Goal: Task Accomplishment & Management: Use online tool/utility

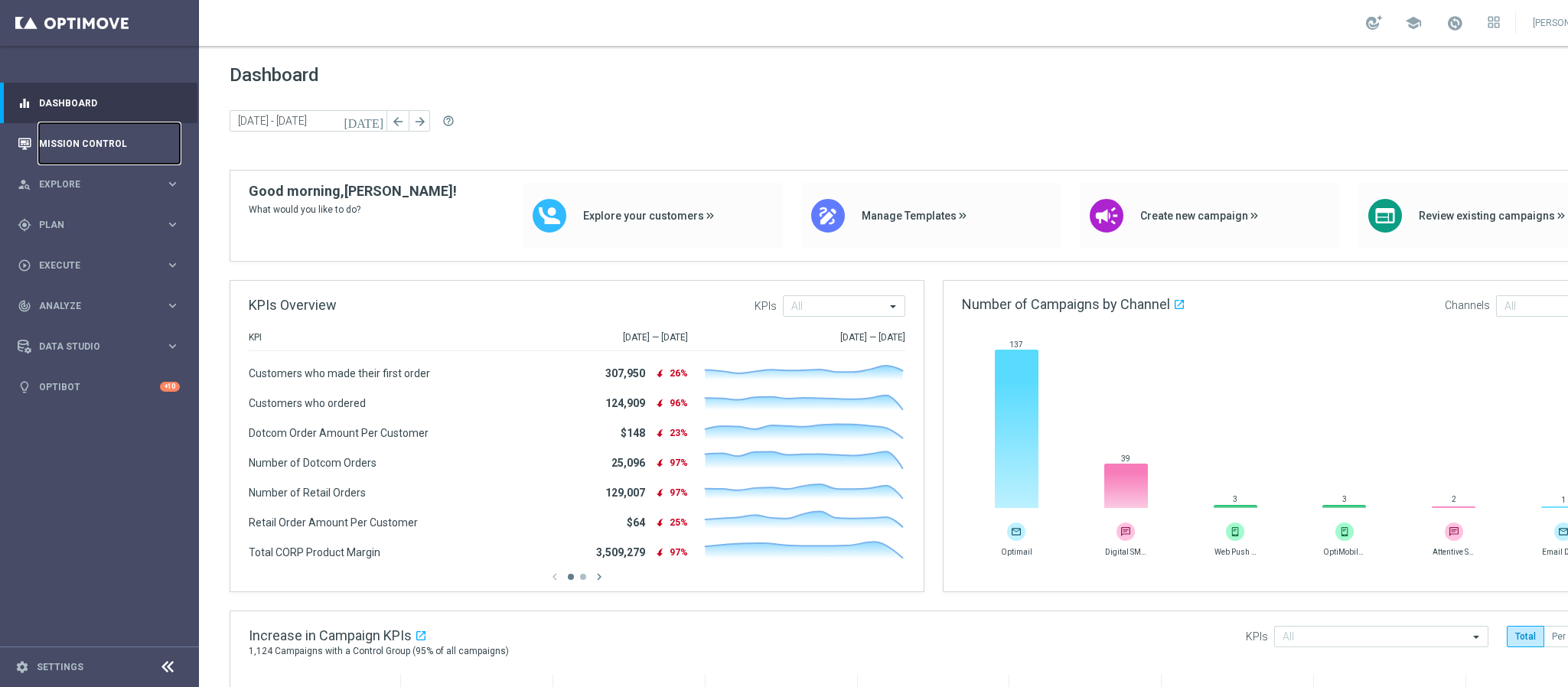
click at [82, 136] on link "Mission Control" at bounding box center [109, 144] width 141 height 41
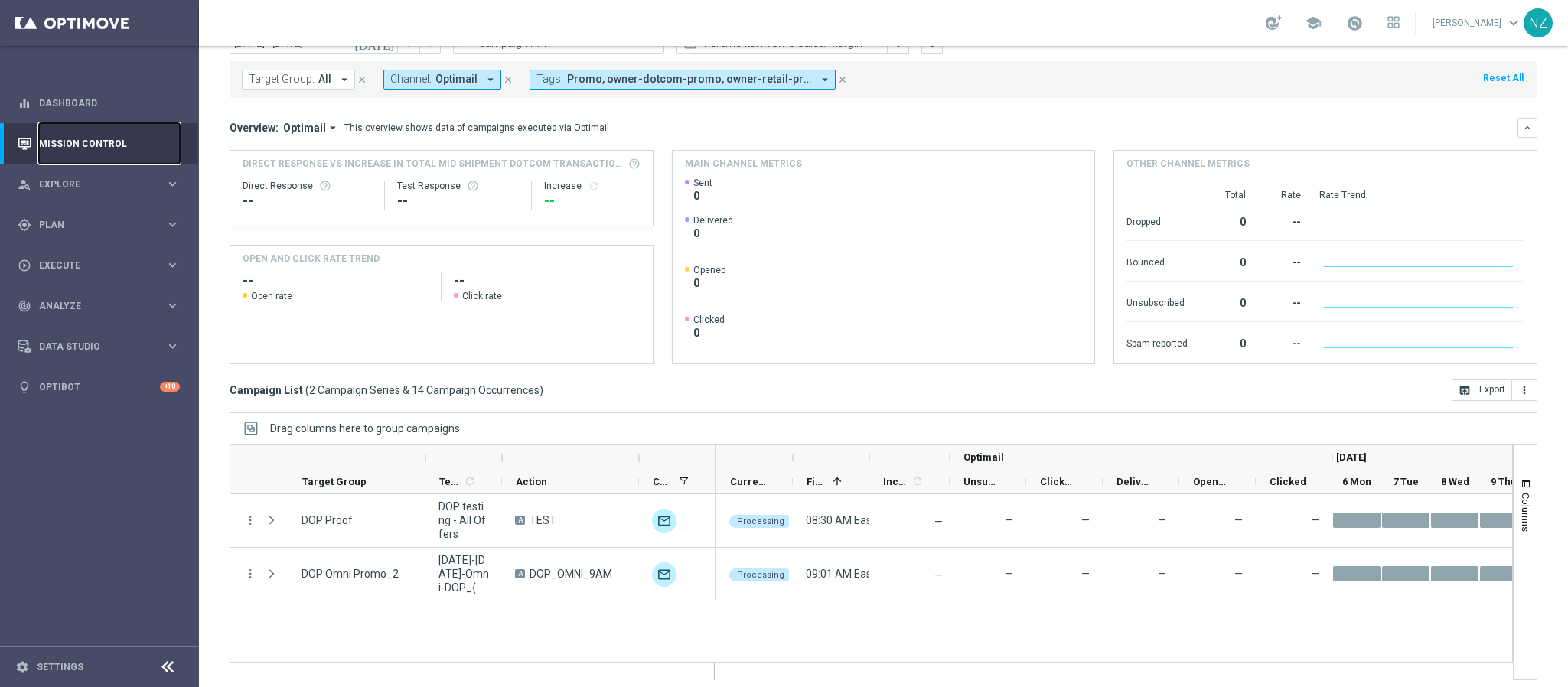
scroll to position [79, 0]
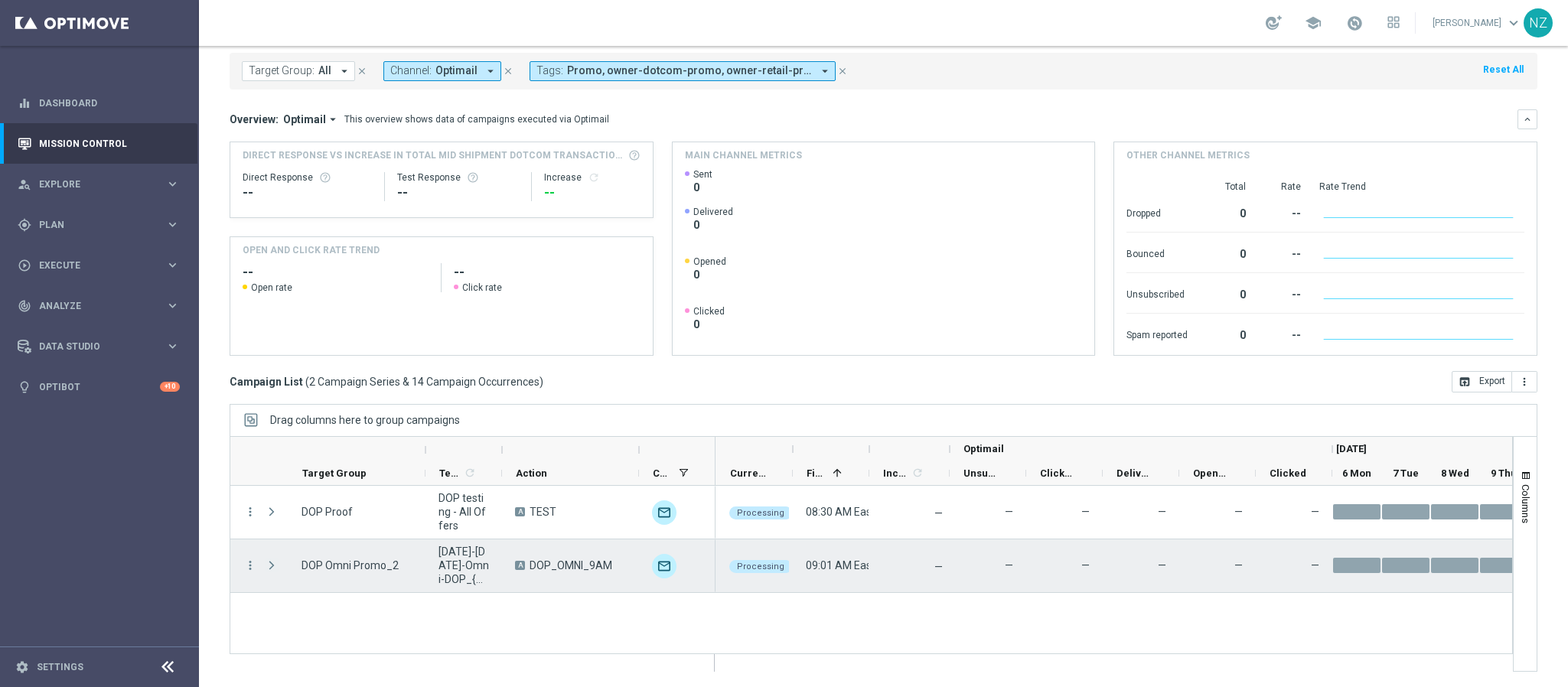
click at [274, 565] on span "Press SPACE to select this row." at bounding box center [272, 566] width 14 height 13
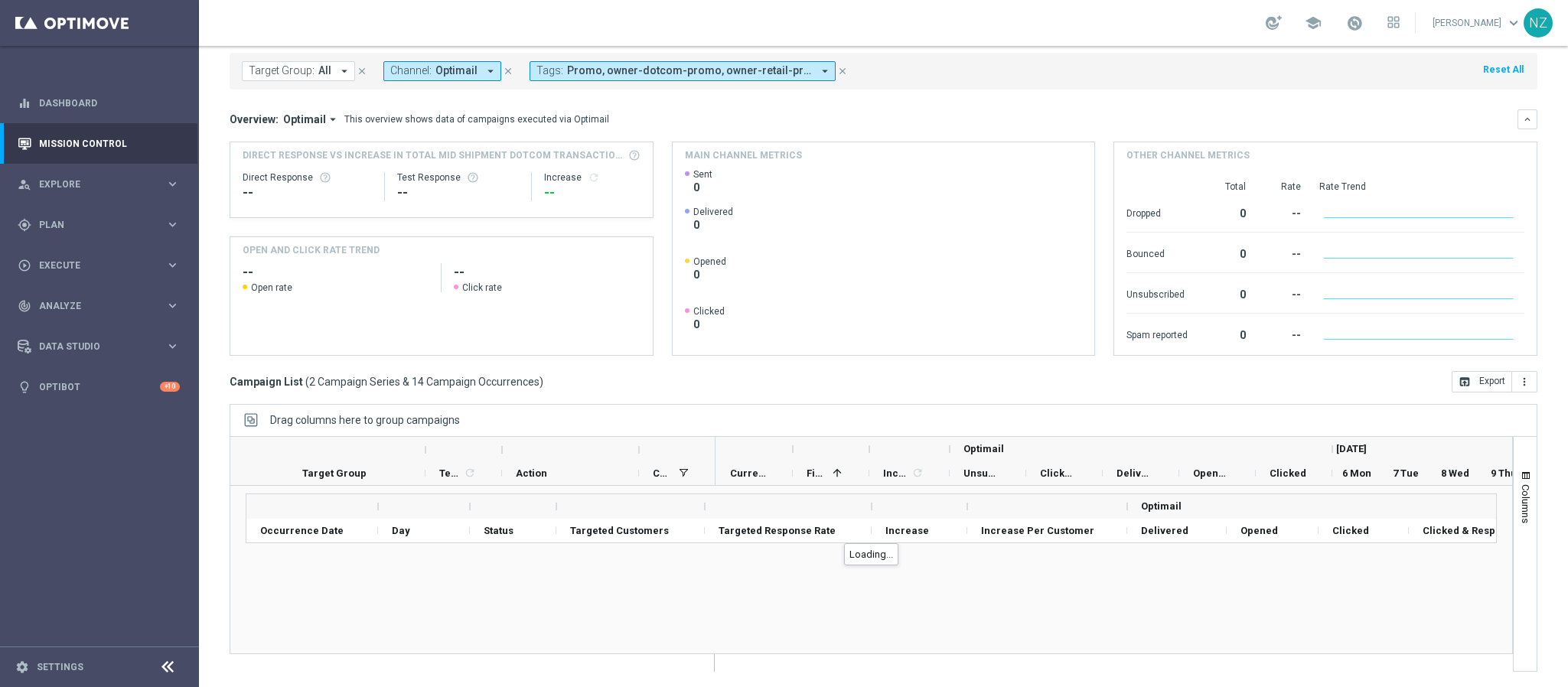
scroll to position [0, 0]
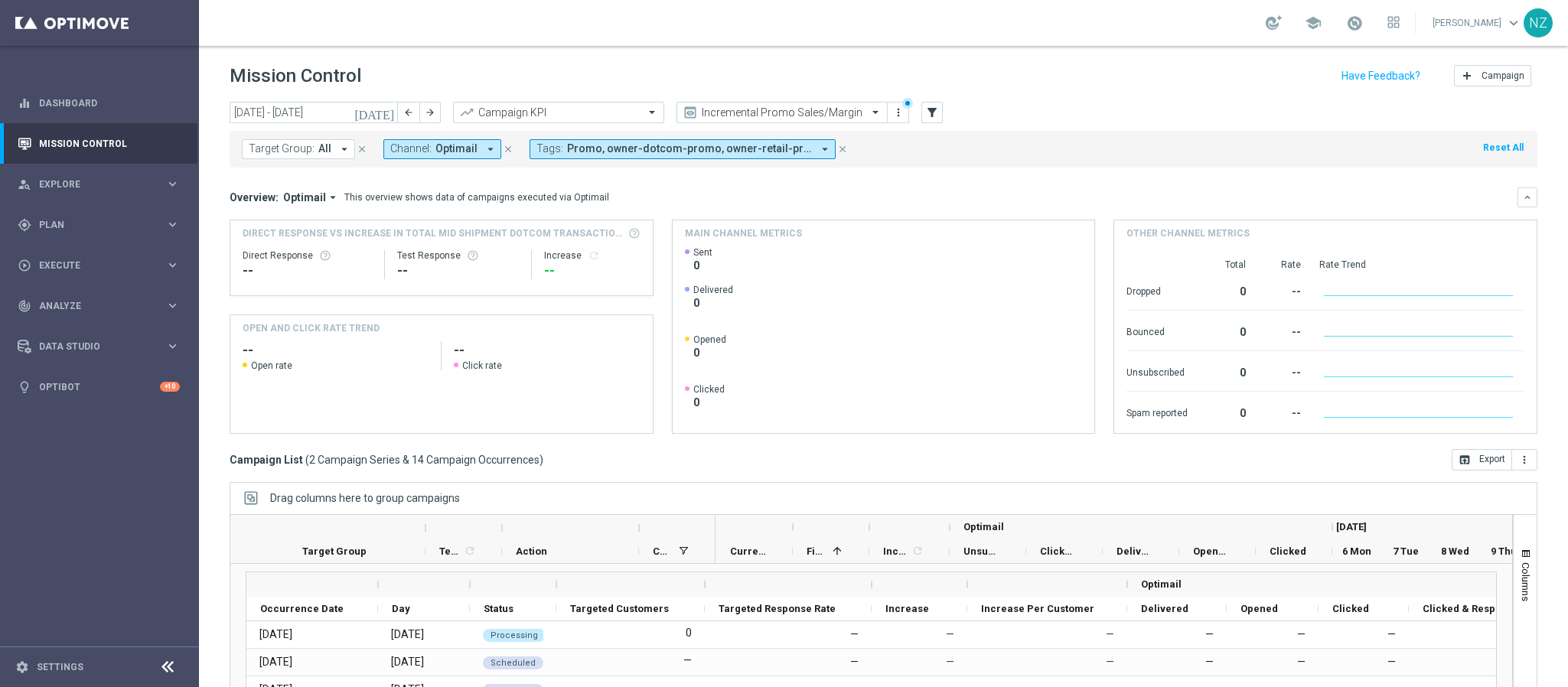
click at [390, 114] on icon "[DATE]" at bounding box center [375, 113] width 42 height 14
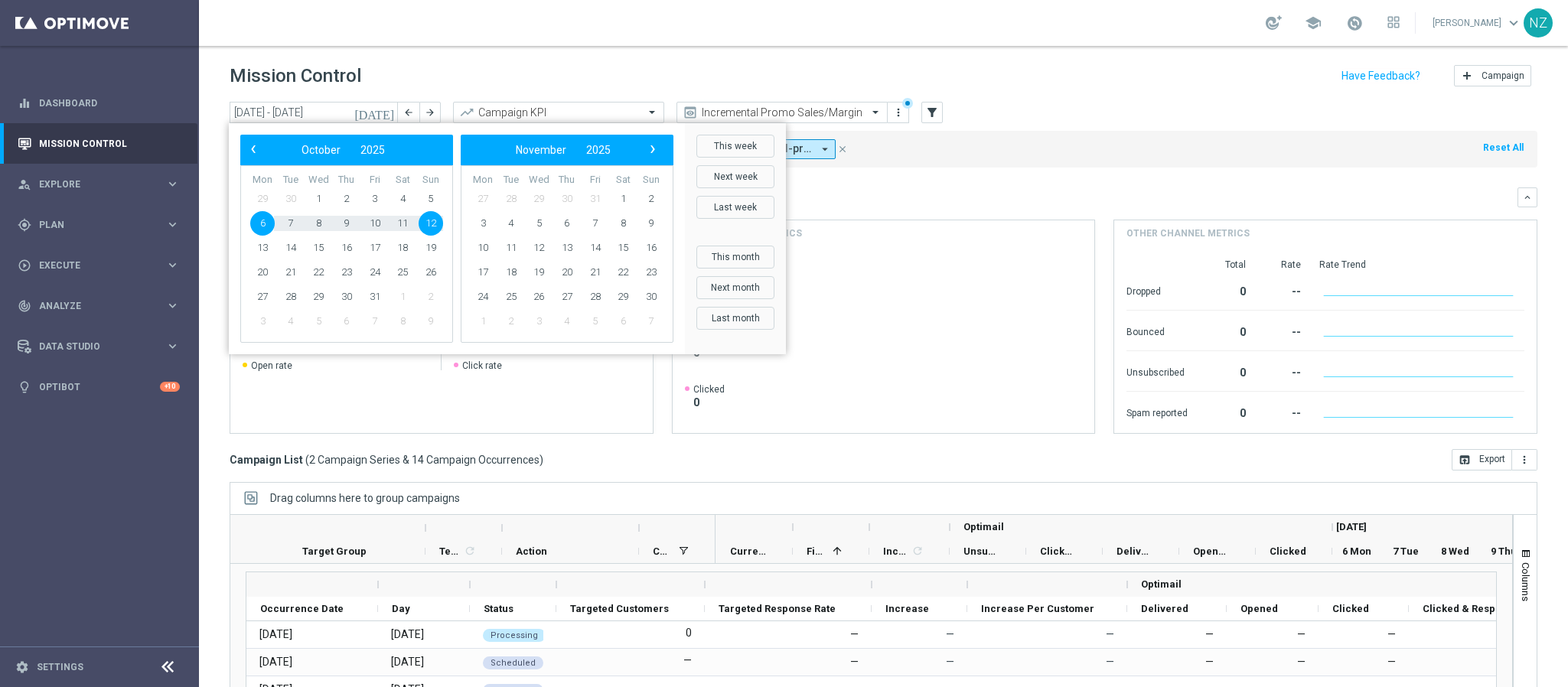
click at [1074, 170] on mini-dashboard "Overview: Optimail arrow_drop_down This overview shows data of campaigns execut…" at bounding box center [884, 309] width 1308 height 281
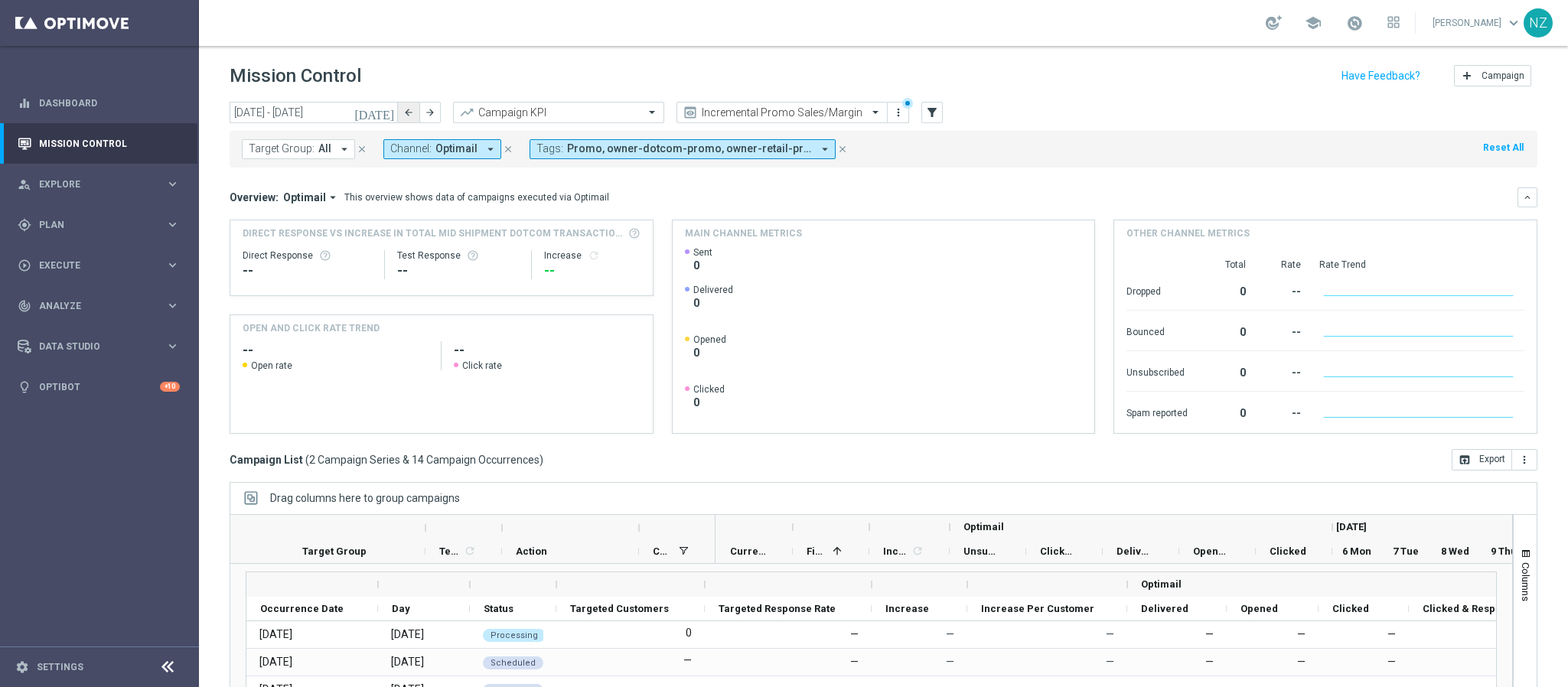
click at [415, 111] on button "arrow_back" at bounding box center [408, 113] width 21 height 21
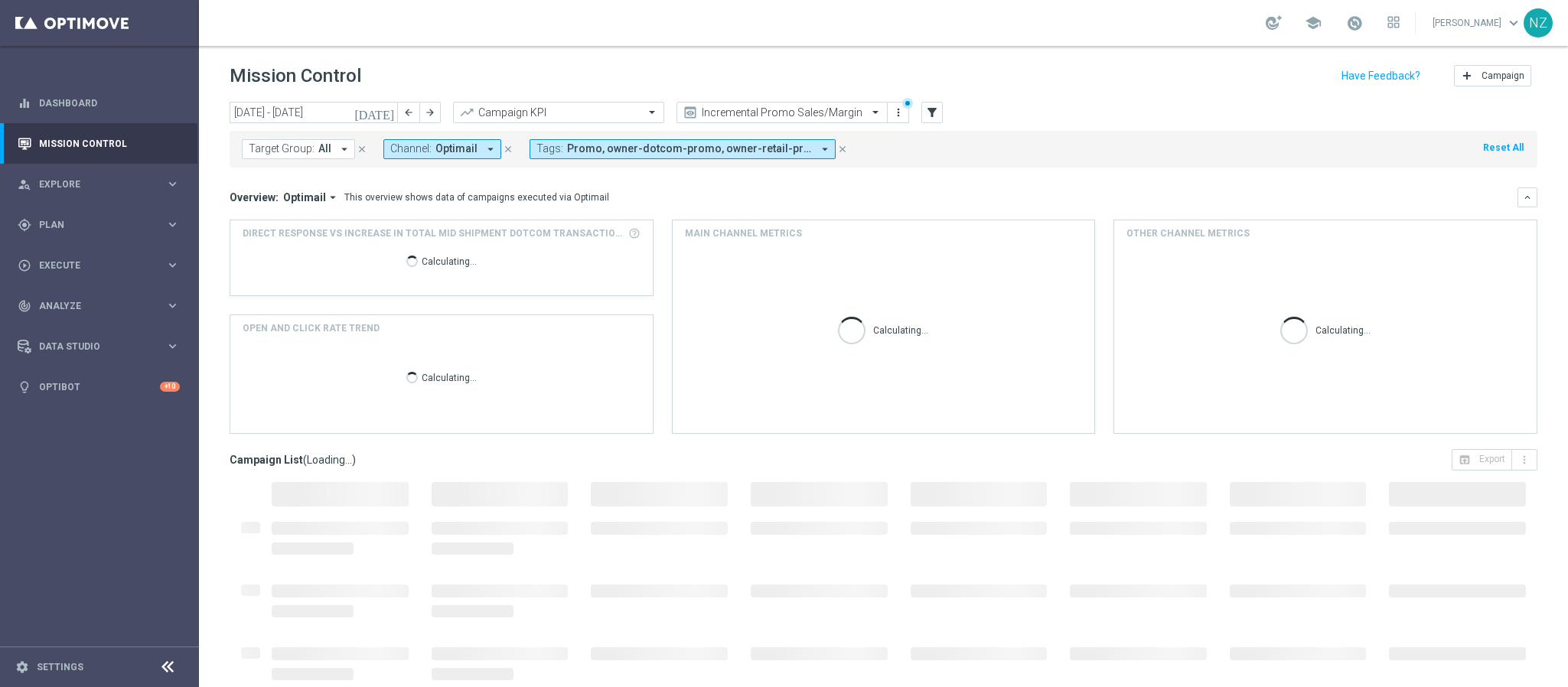
type input "[DATE] - [DATE]"
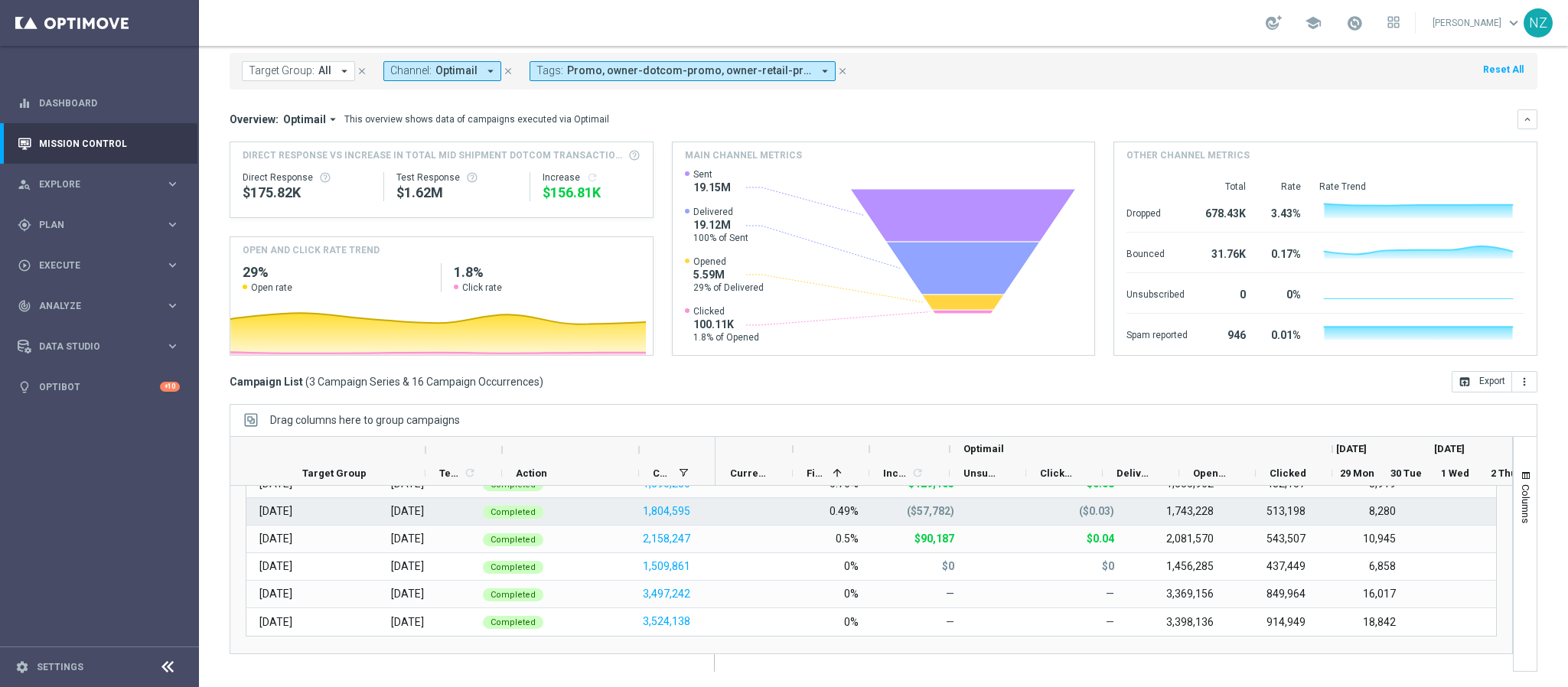
scroll to position [280, 0]
